Goal: Find specific page/section: Find specific page/section

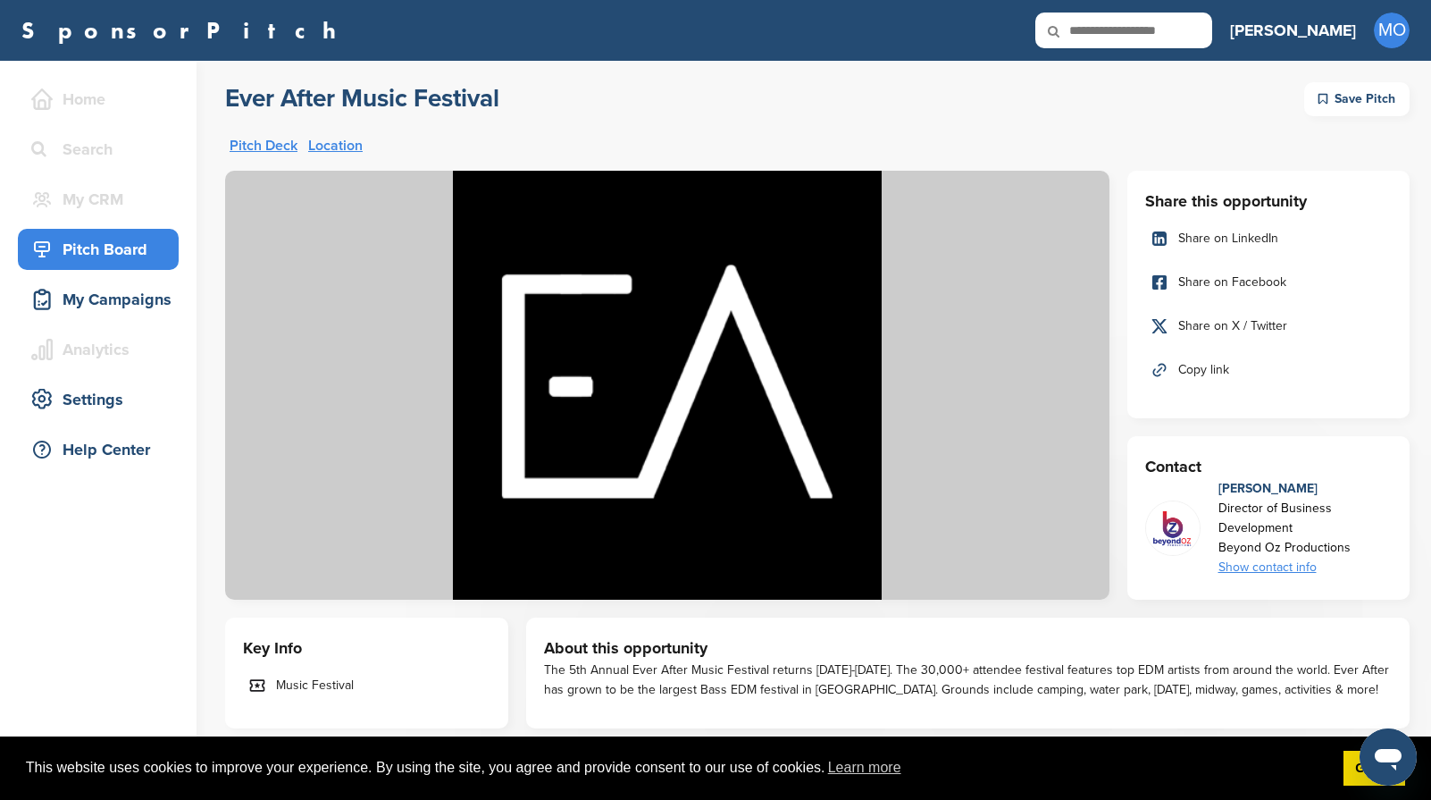
click at [85, 29] on link "SponsorPitch" at bounding box center [184, 30] width 326 height 23
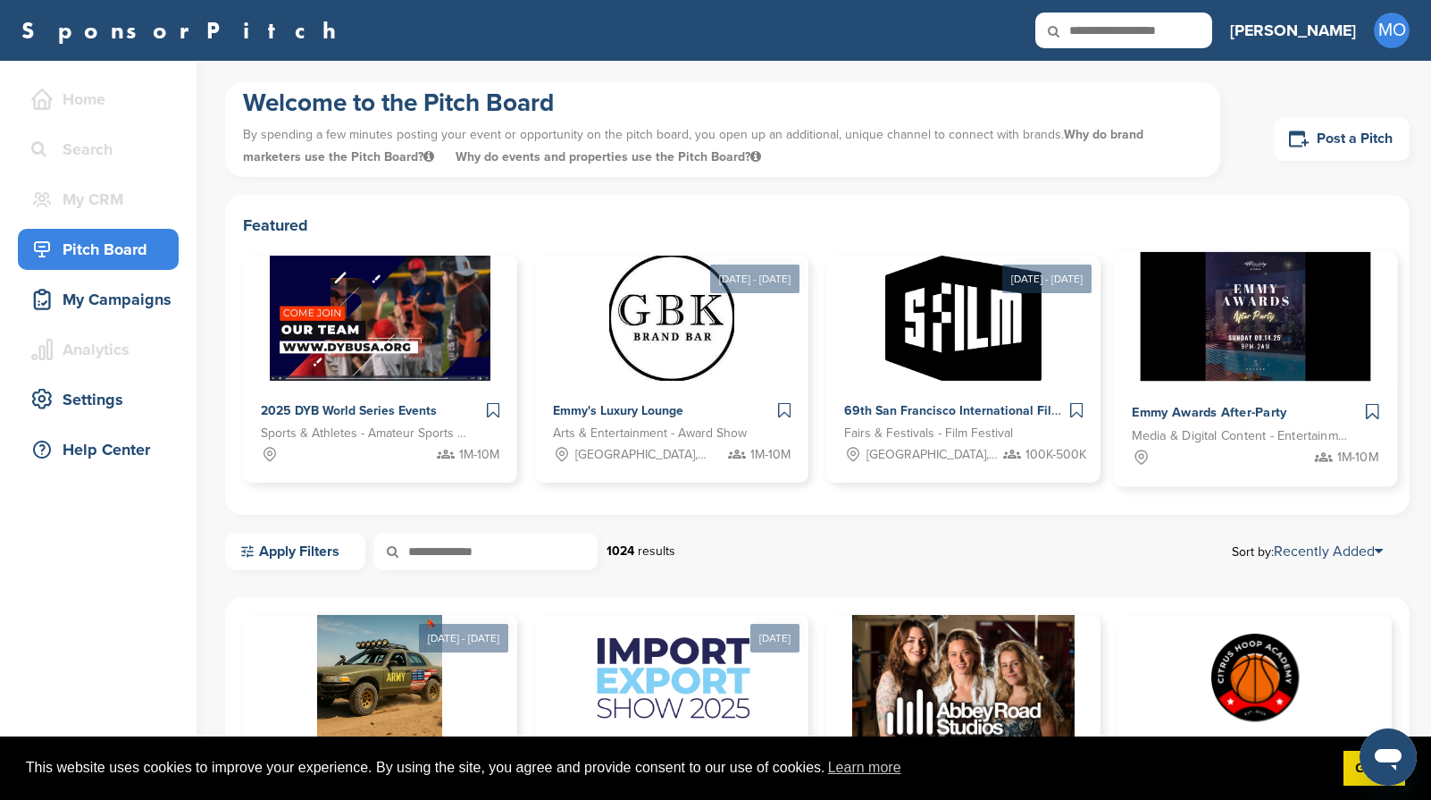
click at [1271, 320] on img at bounding box center [1255, 317] width 231 height 130
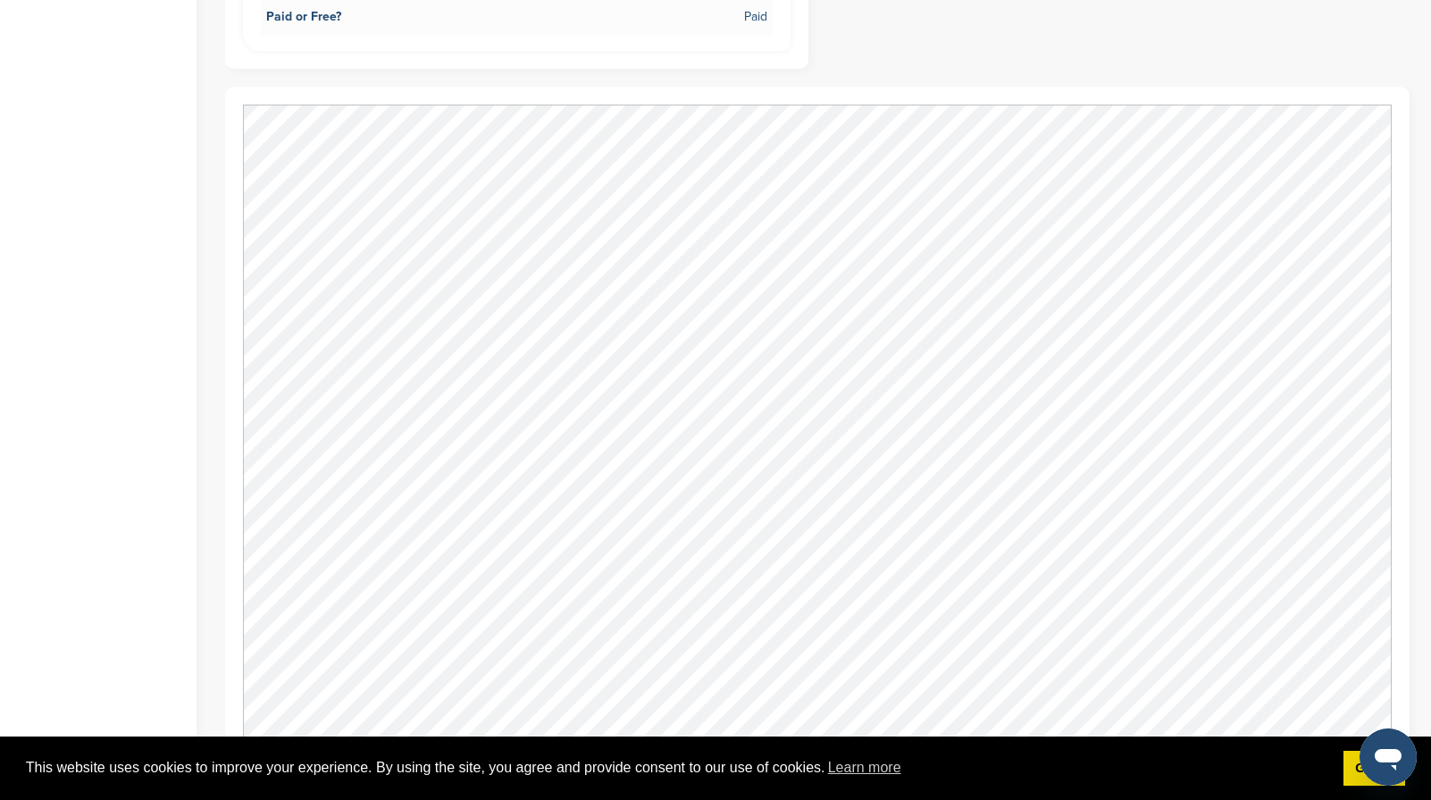
scroll to position [1052, 0]
click at [97, 230] on div "Home Search My CRM You are currently on SponsorPitch for Brands - Free. To acce…" at bounding box center [98, 287] width 197 height 2557
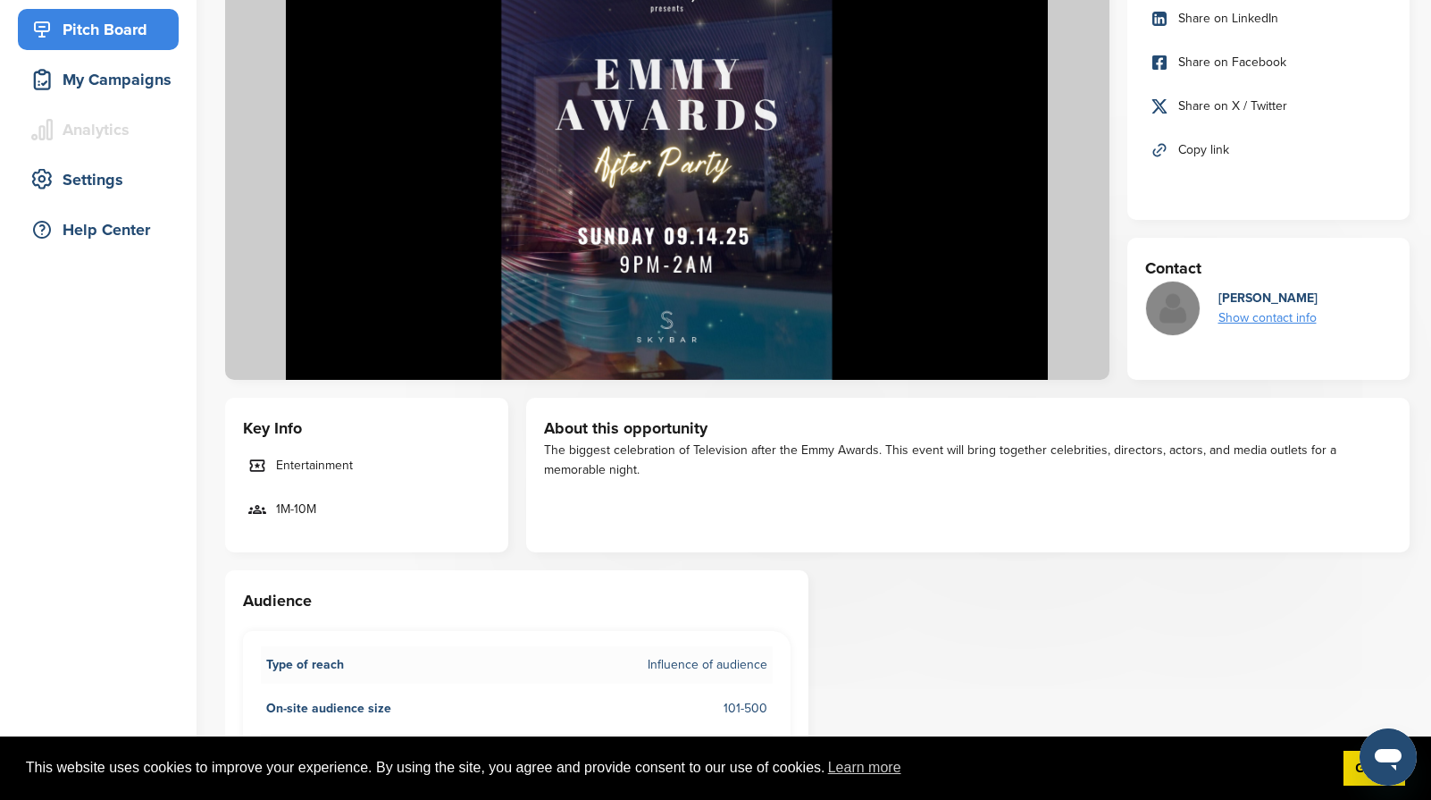
scroll to position [0, 0]
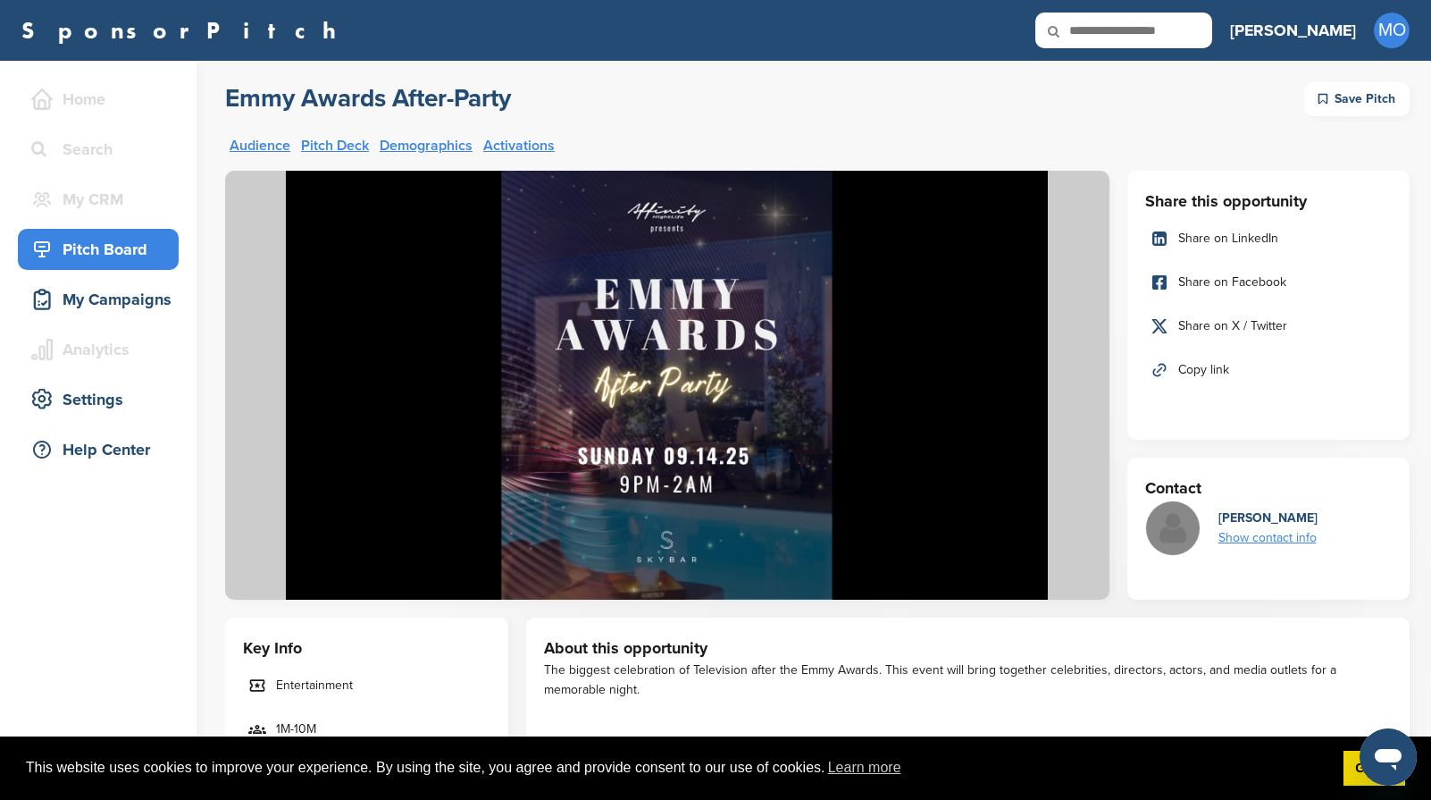
click at [347, 138] on link "Pitch Deck" at bounding box center [335, 145] width 68 height 14
click at [106, 41] on link "SponsorPitch" at bounding box center [184, 30] width 326 height 23
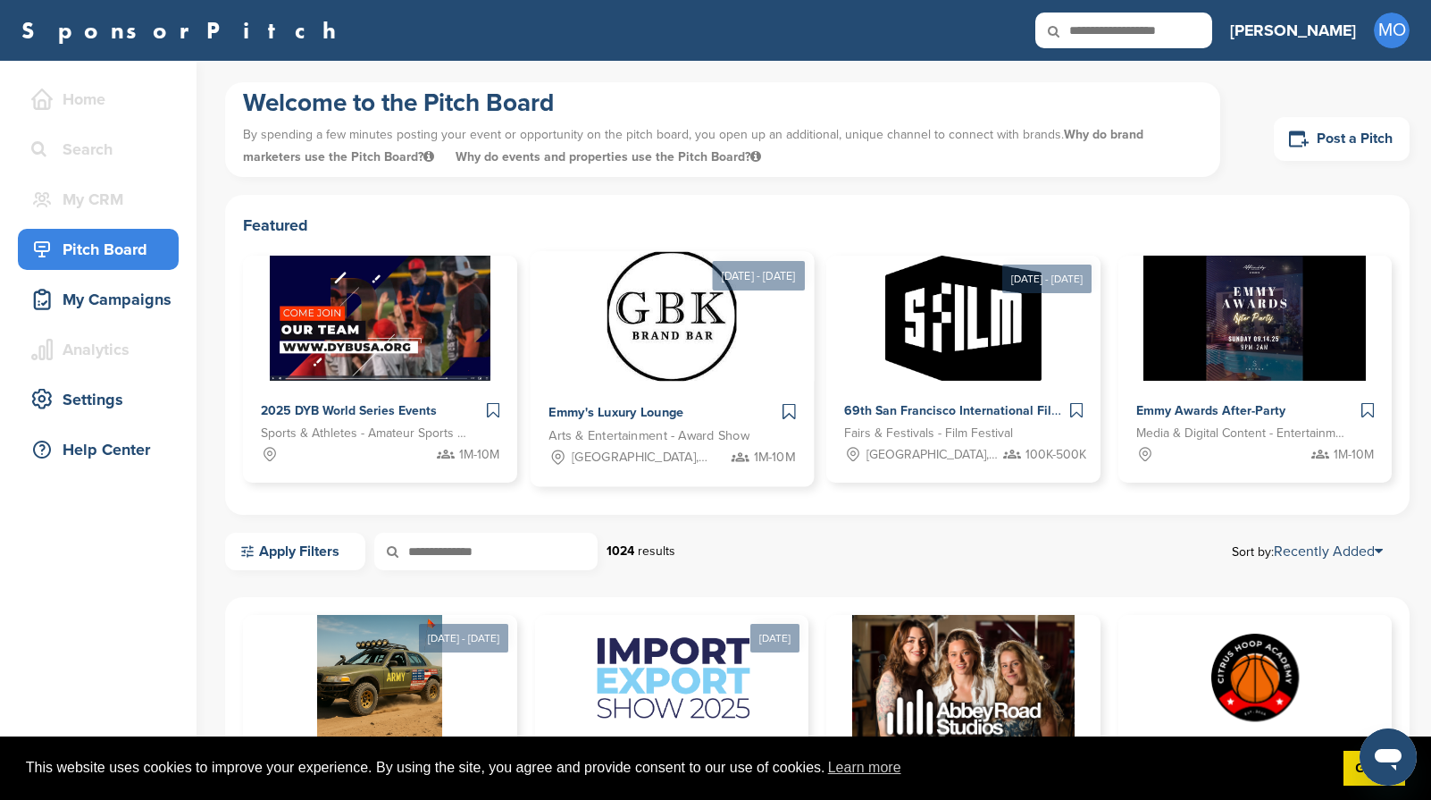
click at [659, 336] on img at bounding box center [672, 317] width 130 height 130
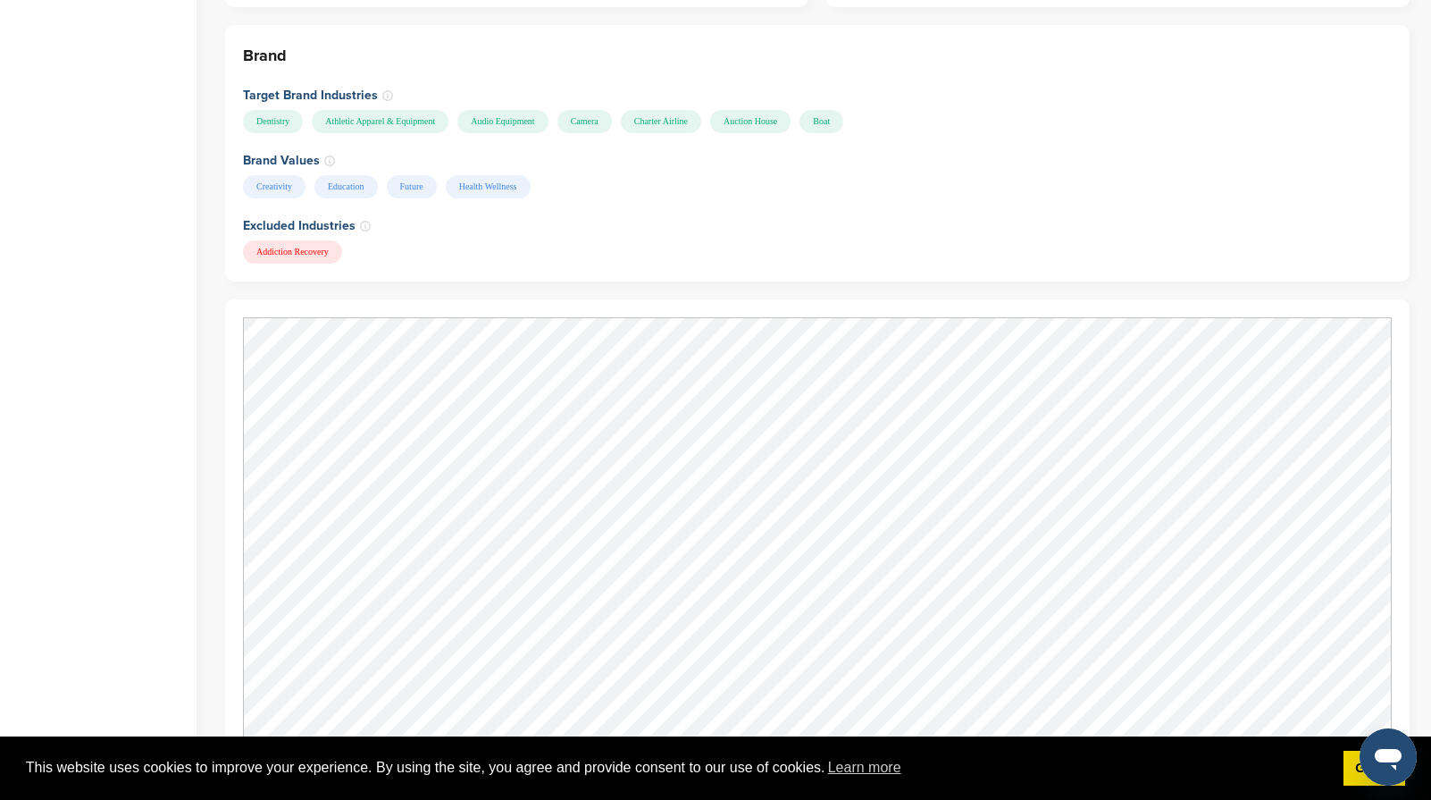
scroll to position [1562, 0]
